Goal: Task Accomplishment & Management: Manage account settings

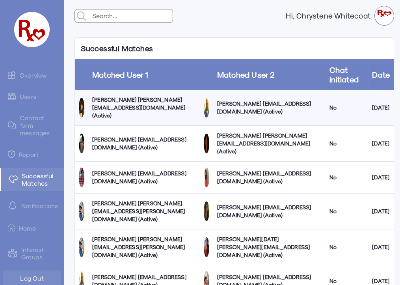
click at [37, 76] on link "Overview" at bounding box center [32, 75] width 64 height 16
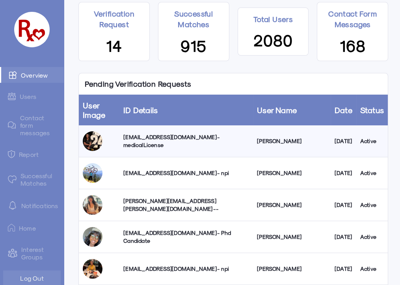
scroll to position [71, 0]
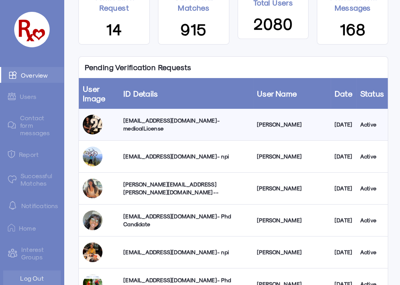
click at [166, 186] on div "[PERSON_NAME][EMAIL_ADDRESS][PERSON_NAME][DOMAIN_NAME] --" at bounding box center [186, 188] width 126 height 16
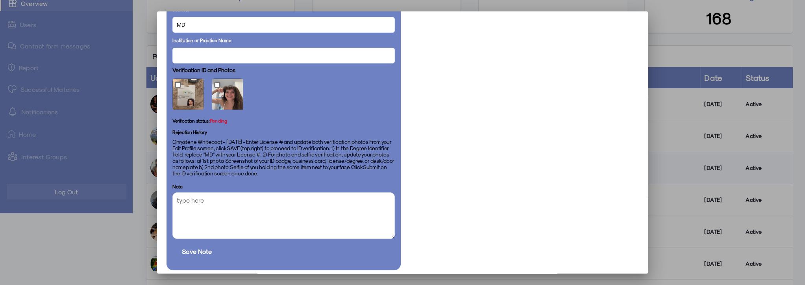
scroll to position [549, 0]
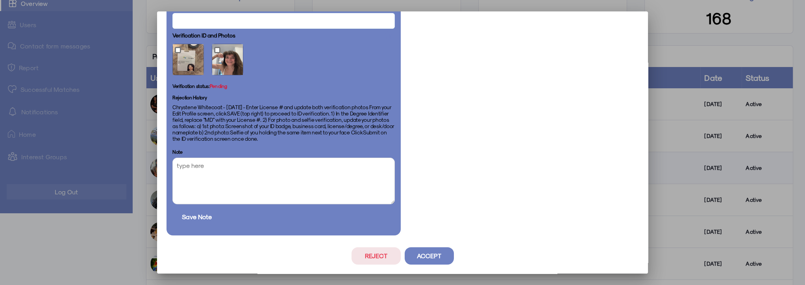
click at [399, 254] on button "Accept" at bounding box center [429, 255] width 49 height 17
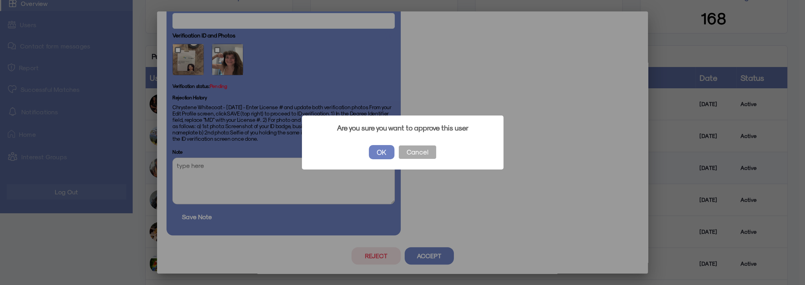
click at [382, 148] on button "OK" at bounding box center [382, 152] width 26 height 14
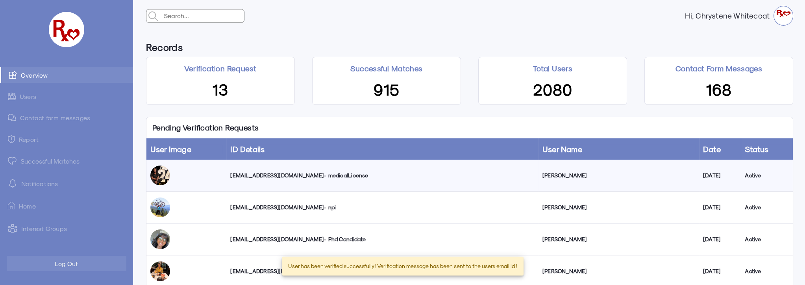
scroll to position [71, 0]
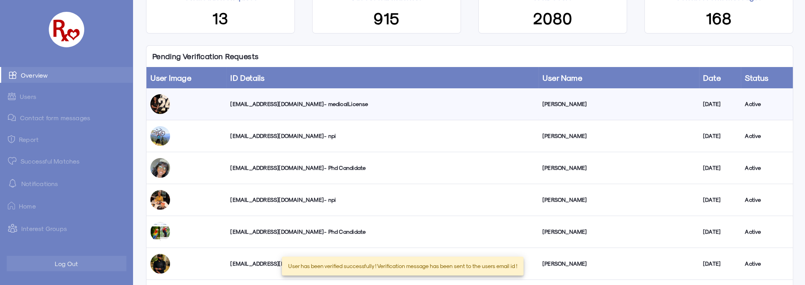
click at [283, 137] on div "[EMAIL_ADDRESS][DOMAIN_NAME] - npi" at bounding box center [382, 136] width 304 height 8
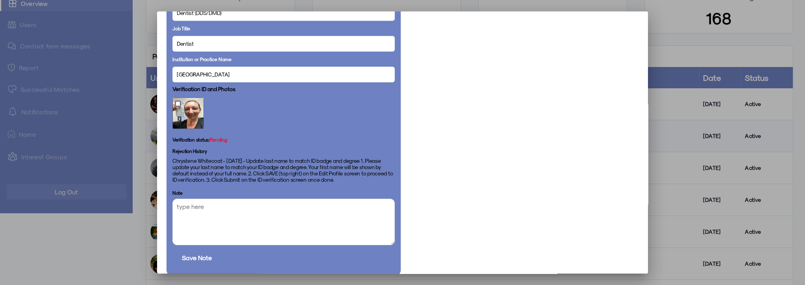
scroll to position [448, 0]
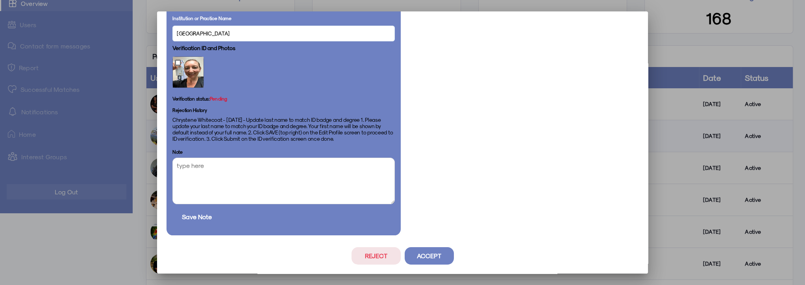
click at [399, 257] on button "Accept" at bounding box center [429, 255] width 49 height 17
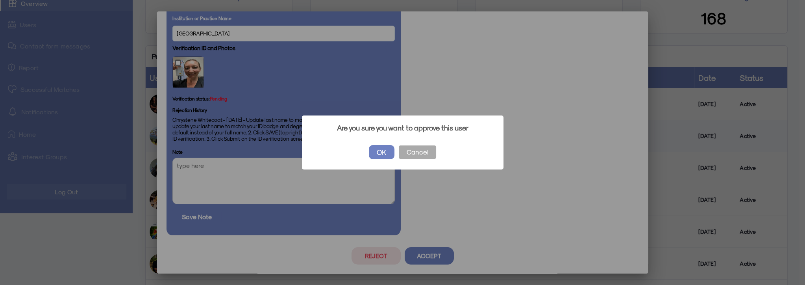
click at [384, 154] on button "OK" at bounding box center [382, 152] width 26 height 14
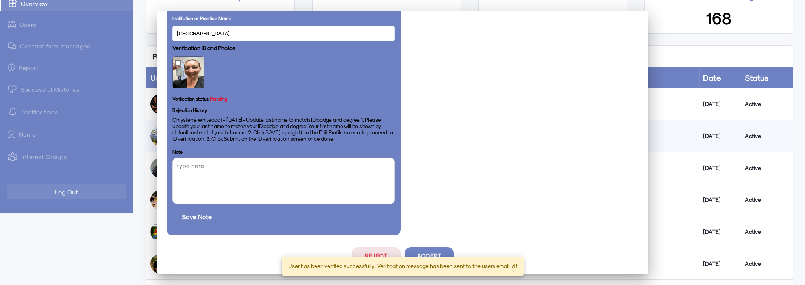
scroll to position [71, 0]
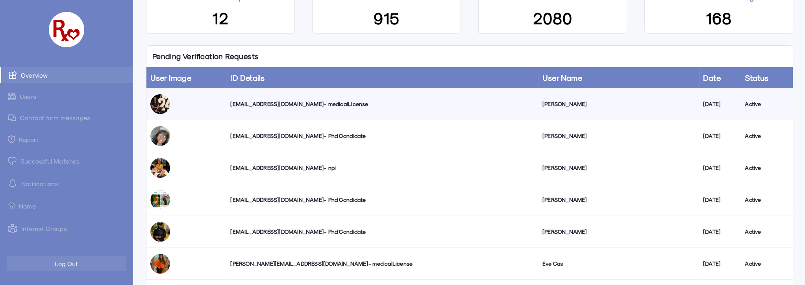
click at [286, 106] on div "[EMAIL_ADDRESS][DOMAIN_NAME] - medicalLicense" at bounding box center [382, 104] width 304 height 8
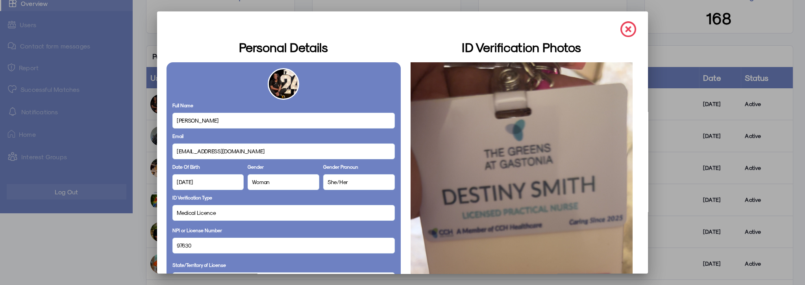
click at [399, 27] on img at bounding box center [628, 29] width 16 height 16
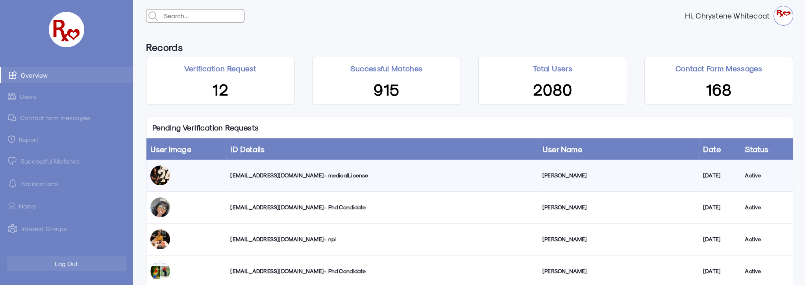
click at [55, 159] on link "Successful Matches" at bounding box center [66, 161] width 133 height 16
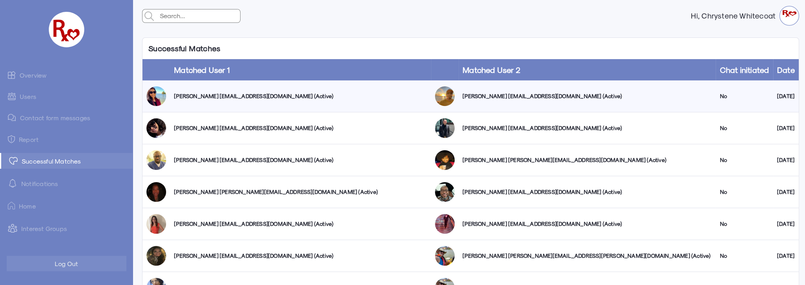
click at [28, 96] on link "Users" at bounding box center [66, 96] width 133 height 15
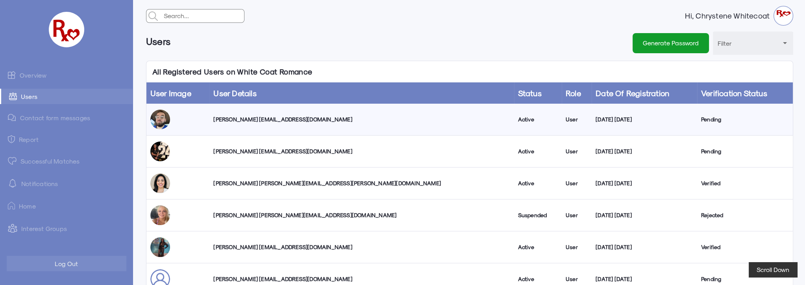
click at [31, 75] on link "Overview" at bounding box center [66, 75] width 133 height 16
